Goal: Information Seeking & Learning: Learn about a topic

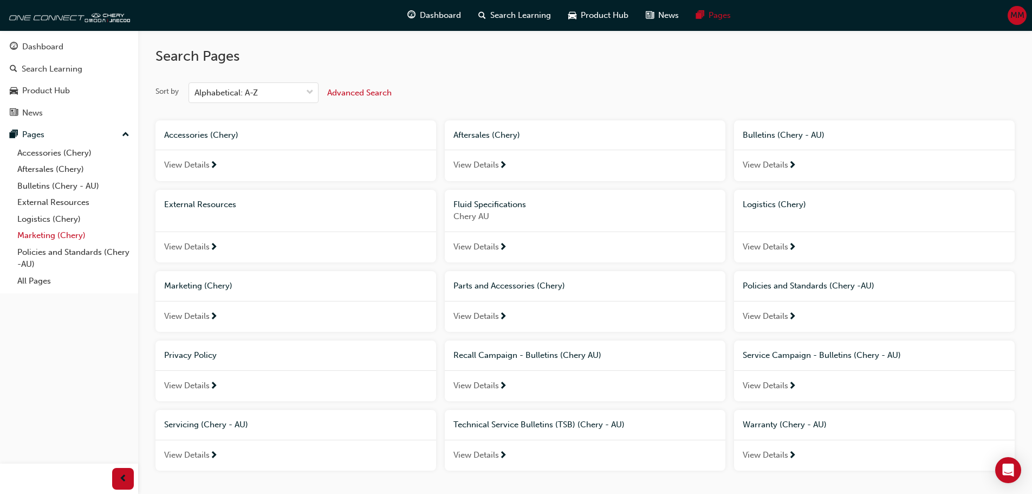
click at [65, 238] on link "Marketing (Chery)" at bounding box center [73, 235] width 121 height 17
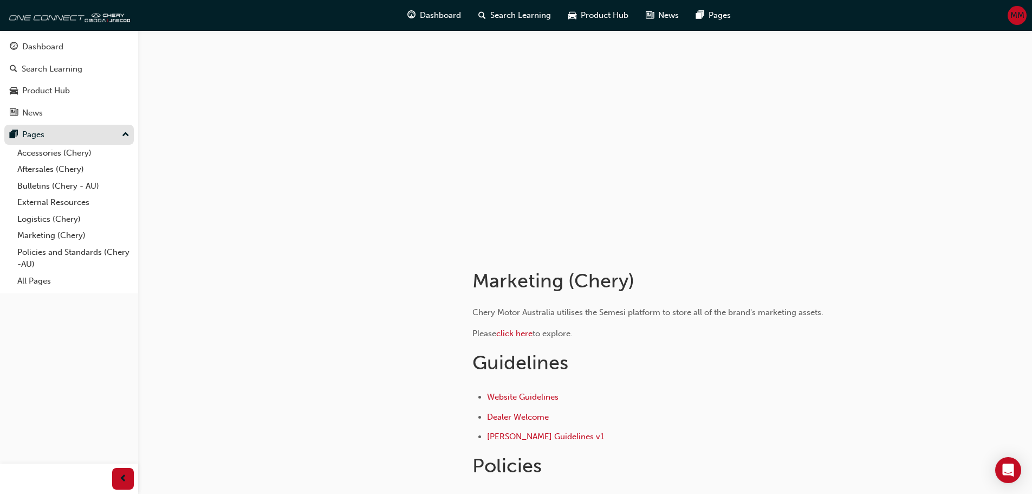
click at [46, 131] on div "Pages" at bounding box center [69, 135] width 119 height 14
click at [32, 275] on link "All Pages" at bounding box center [73, 281] width 121 height 17
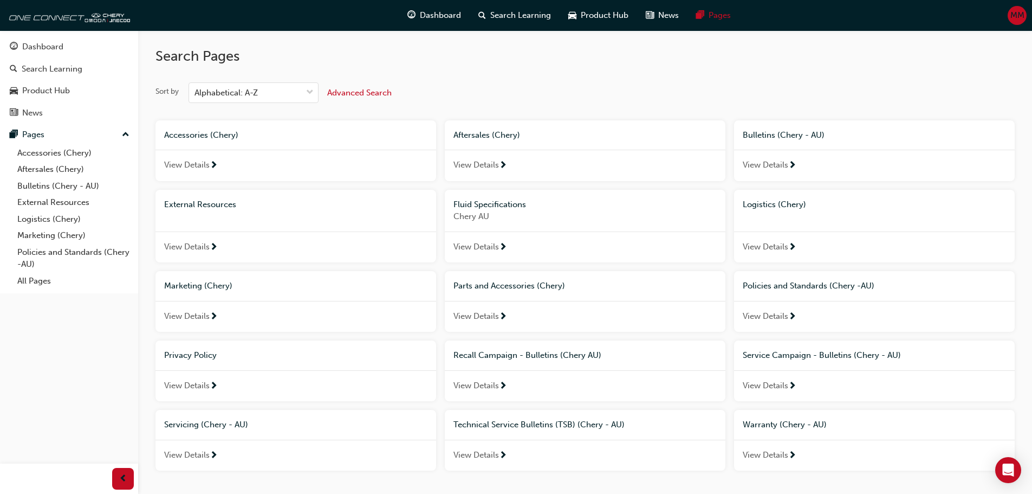
scroll to position [47, 0]
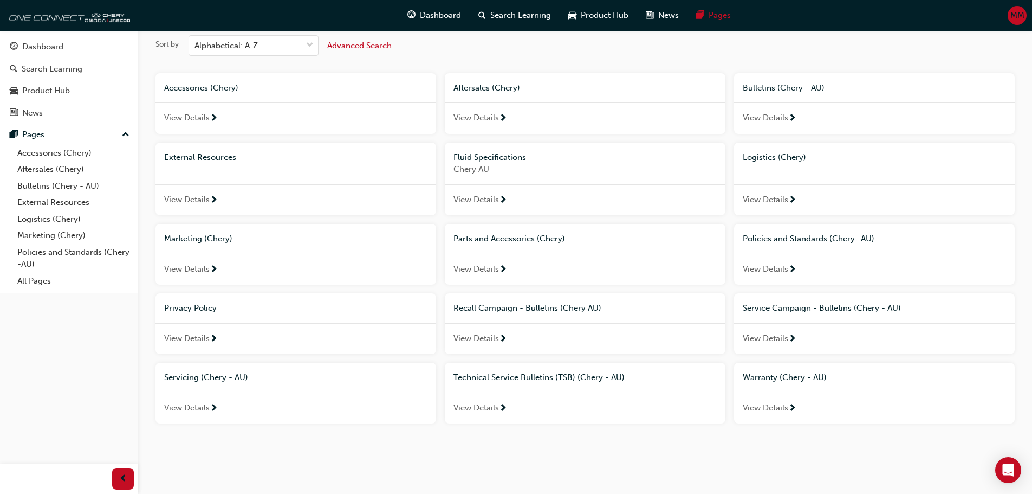
click at [199, 408] on span "View Details" at bounding box center [187, 408] width 46 height 12
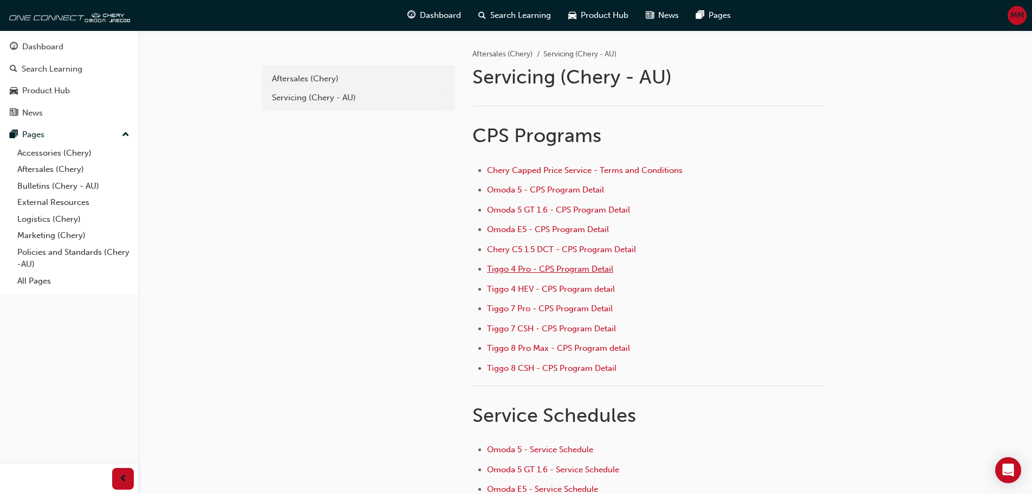
click at [571, 264] on span "Tiggo 4 Pro - CPS Program Detail" at bounding box center [550, 269] width 126 height 10
click at [576, 268] on span "Tiggo 4 Pro - CPS Program Detail" at bounding box center [550, 269] width 126 height 10
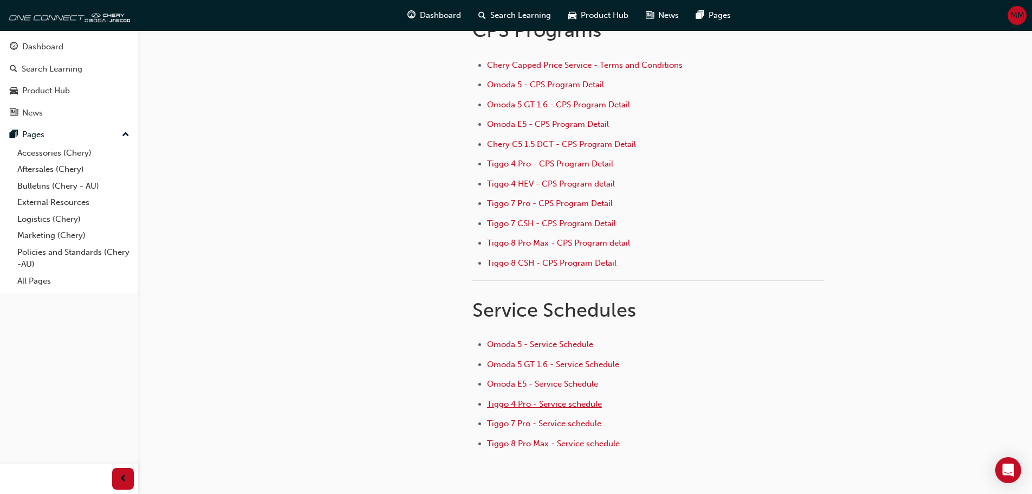
scroll to position [108, 0]
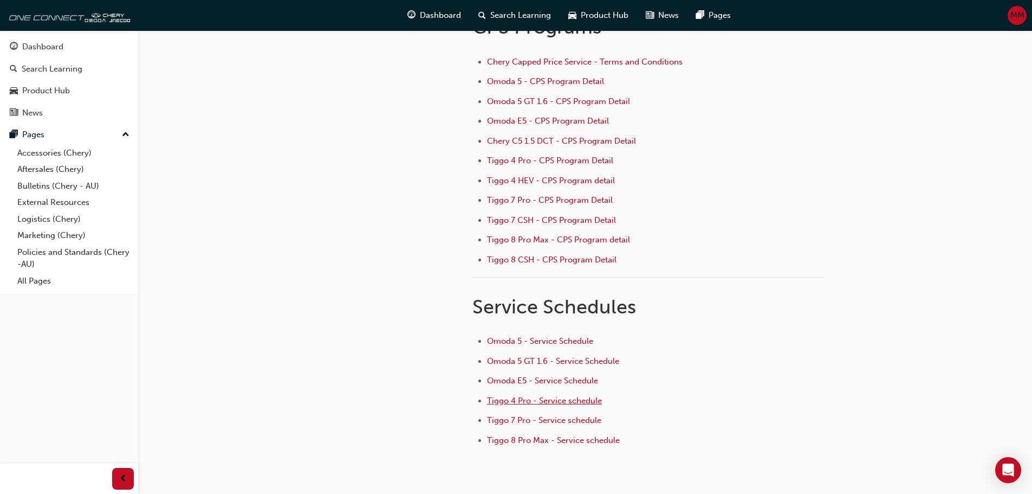
click at [513, 399] on span "Tiggo 4 Pro - Service schedule" at bounding box center [544, 401] width 115 height 10
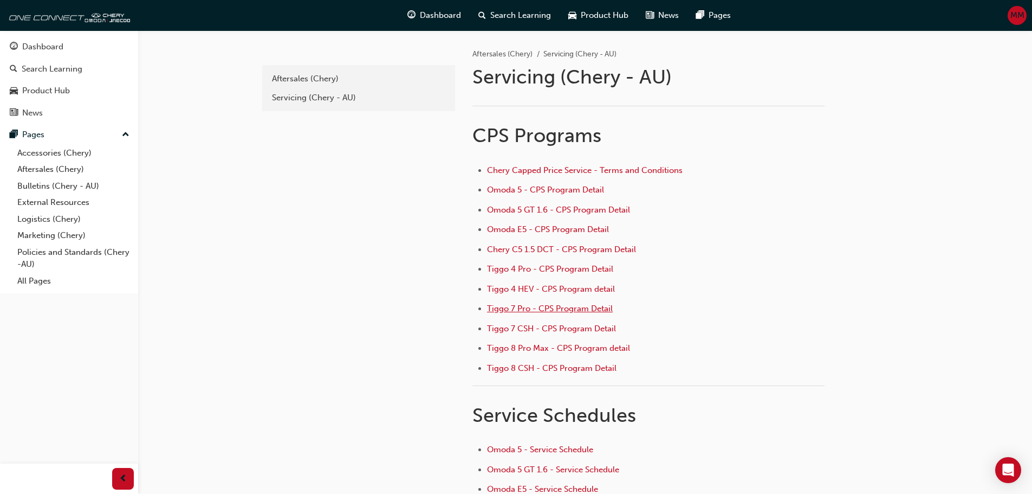
click at [506, 309] on span "Tiggo 7 Pro - CPS Program Detail" at bounding box center [550, 309] width 126 height 10
click at [510, 268] on span "Tiggo 4 Pro - CPS Program Detail" at bounding box center [550, 269] width 126 height 10
click at [530, 288] on span "Tiggo 4 HEV - CPS Program detail" at bounding box center [551, 289] width 128 height 10
